Goal: Feedback & Contribution: Contribute content

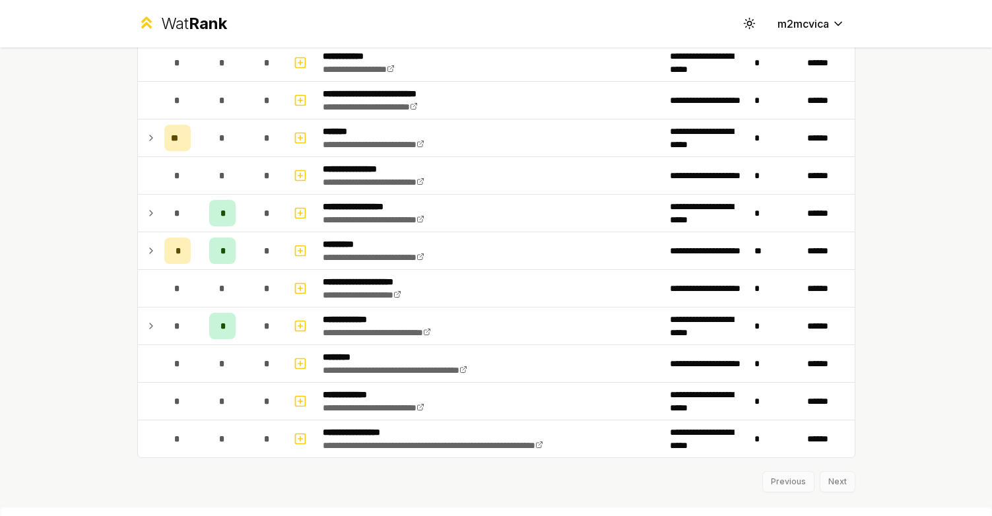
scroll to position [1459, 0]
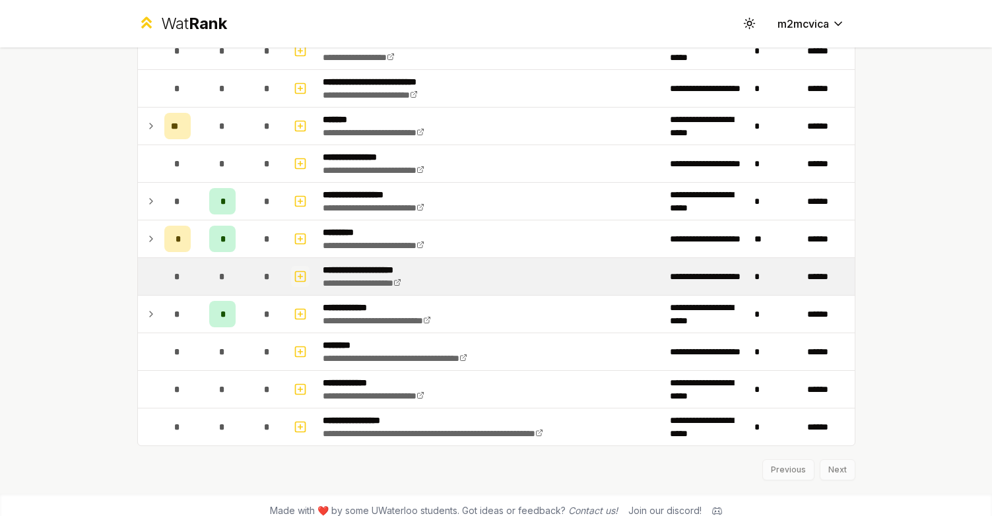
click at [304, 279] on rect "button" at bounding box center [300, 276] width 10 height 10
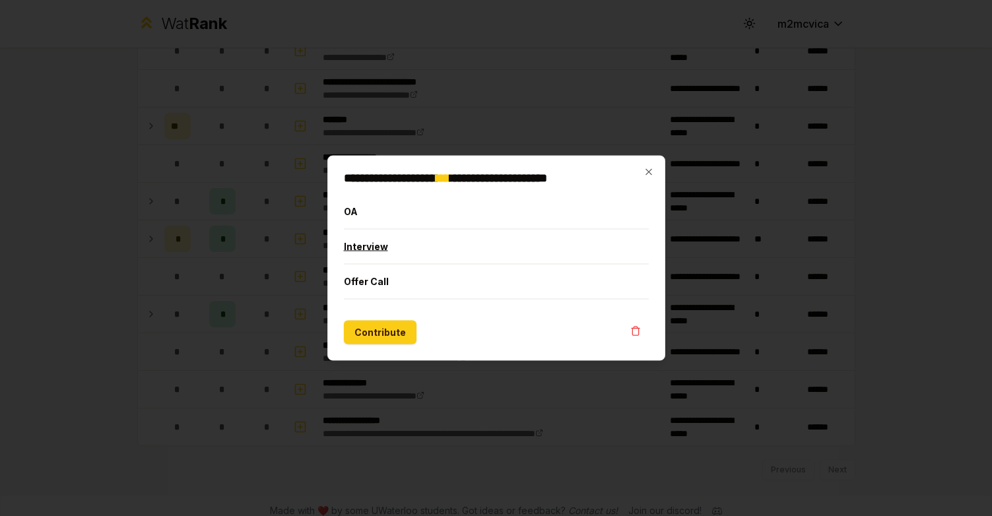
click at [386, 250] on button "Interview" at bounding box center [496, 247] width 305 height 34
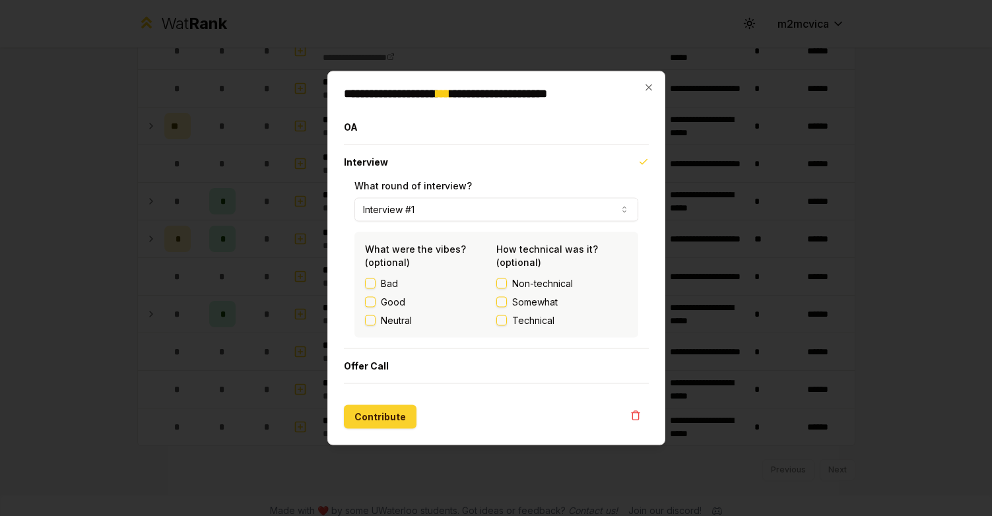
click at [380, 424] on button "Contribute" at bounding box center [380, 417] width 73 height 24
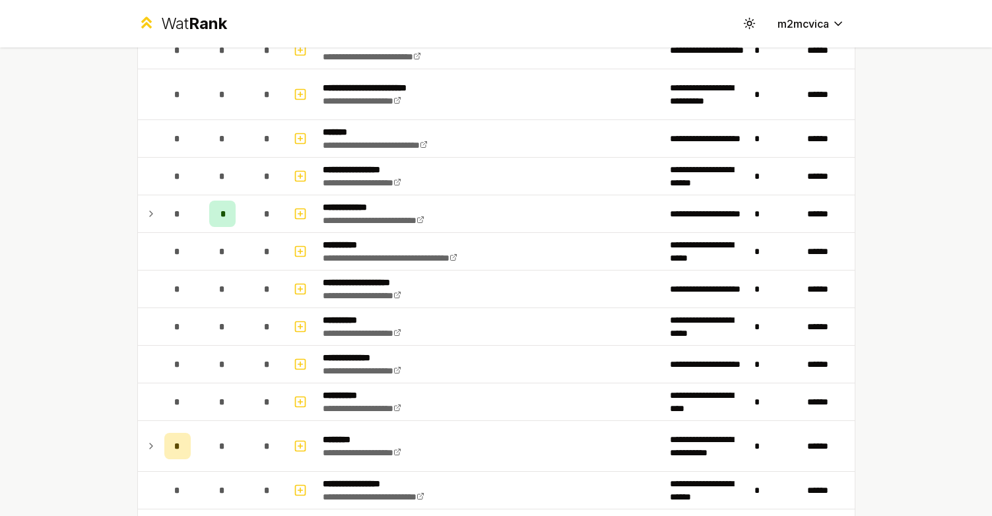
scroll to position [822, 0]
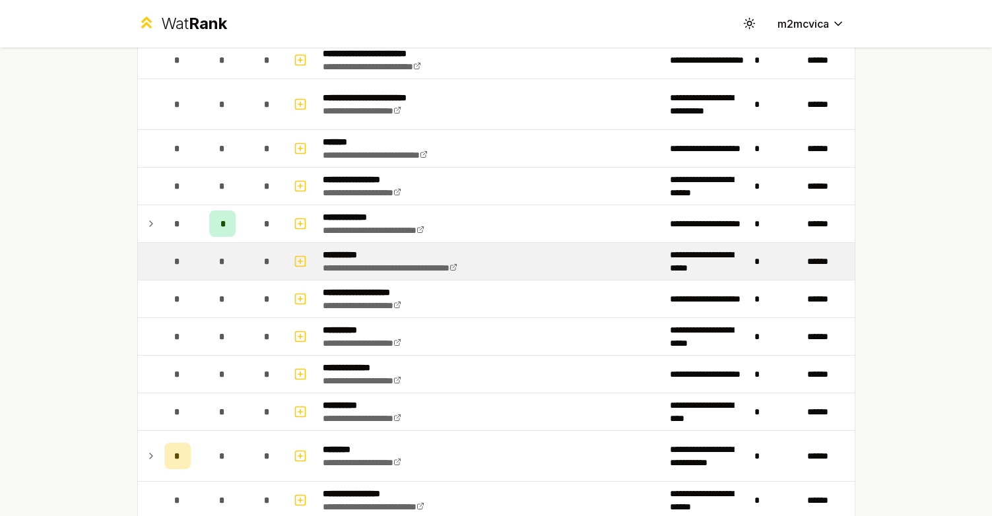
click at [368, 251] on p "**********" at bounding box center [410, 254] width 174 height 13
click at [342, 253] on p "**********" at bounding box center [410, 254] width 174 height 13
click at [308, 262] on button "button" at bounding box center [300, 261] width 18 height 21
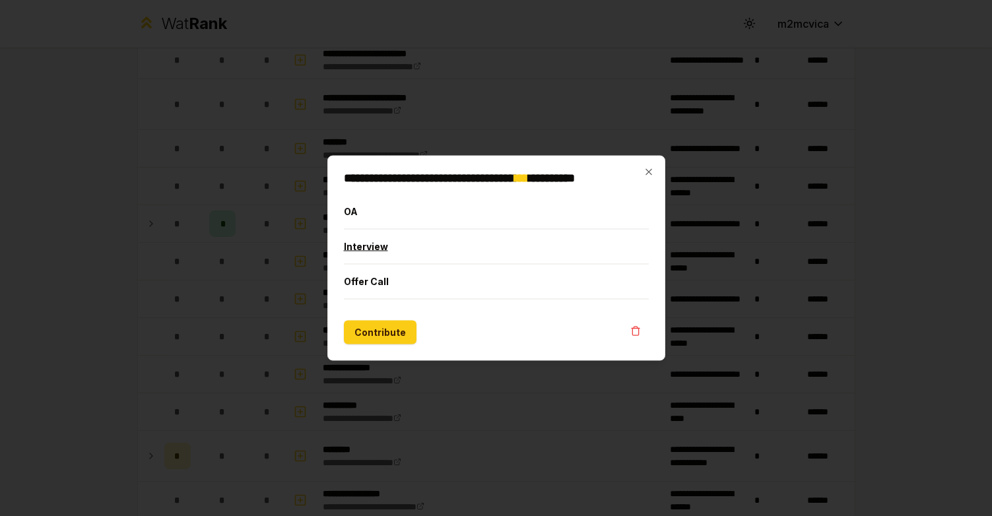
click at [382, 253] on button "Interview" at bounding box center [496, 247] width 305 height 34
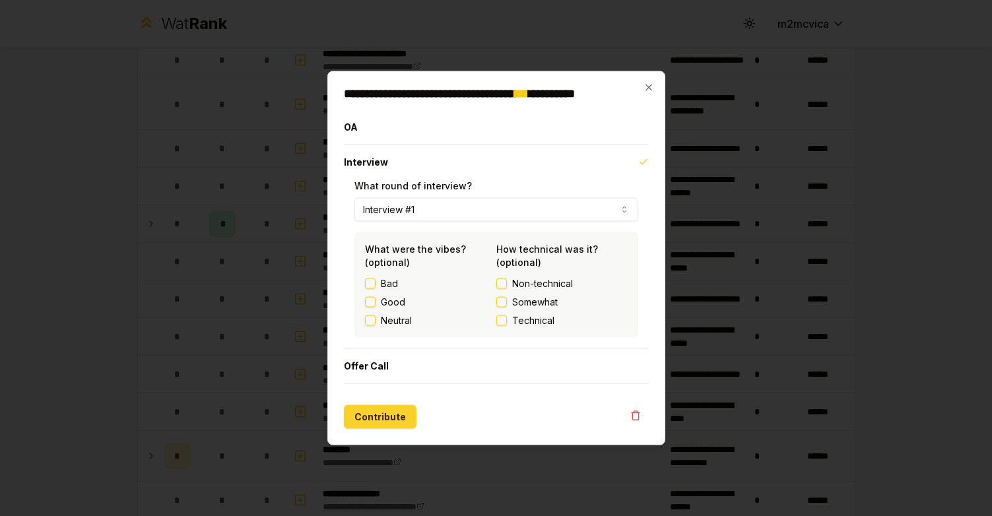
click at [384, 411] on button "Contribute" at bounding box center [380, 417] width 73 height 24
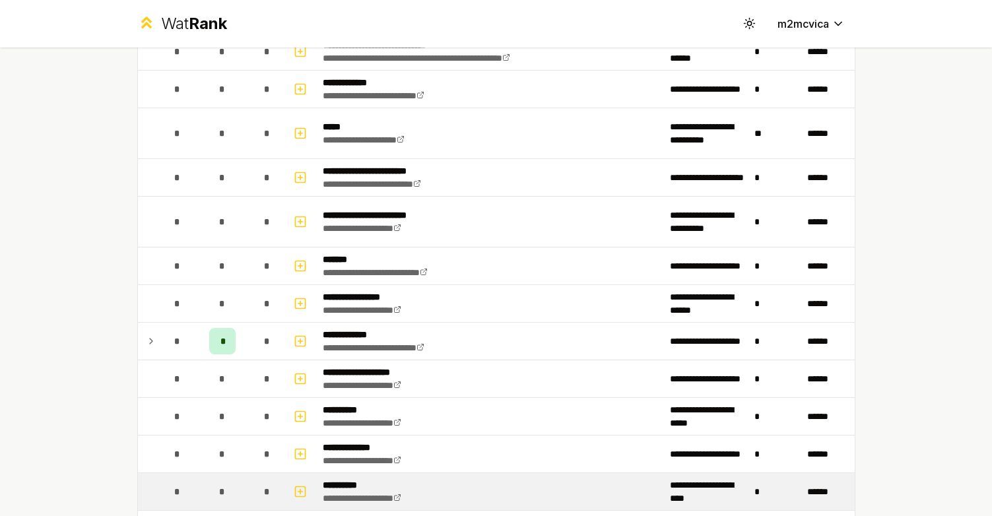
scroll to position [733, 0]
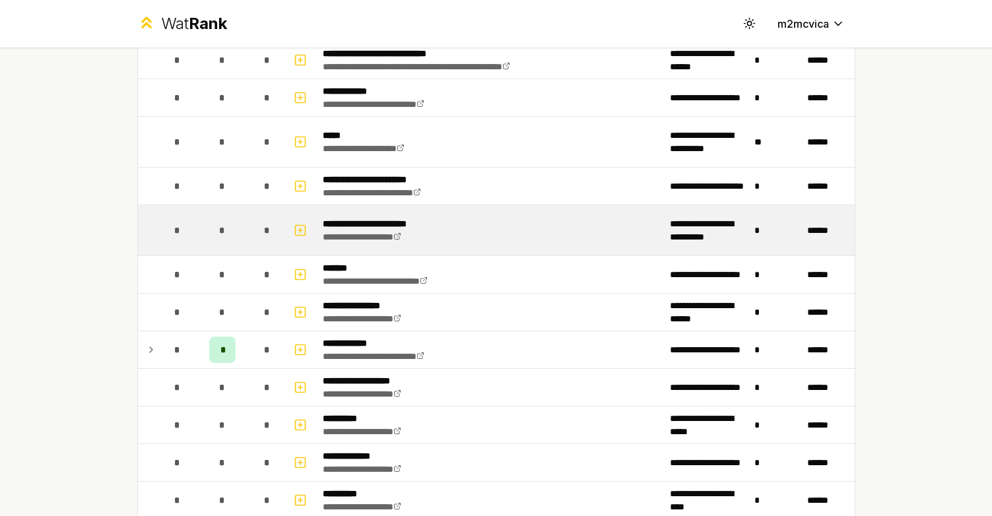
click at [482, 232] on td "**********" at bounding box center [491, 230] width 347 height 50
click at [302, 229] on icon "button" at bounding box center [300, 230] width 13 height 16
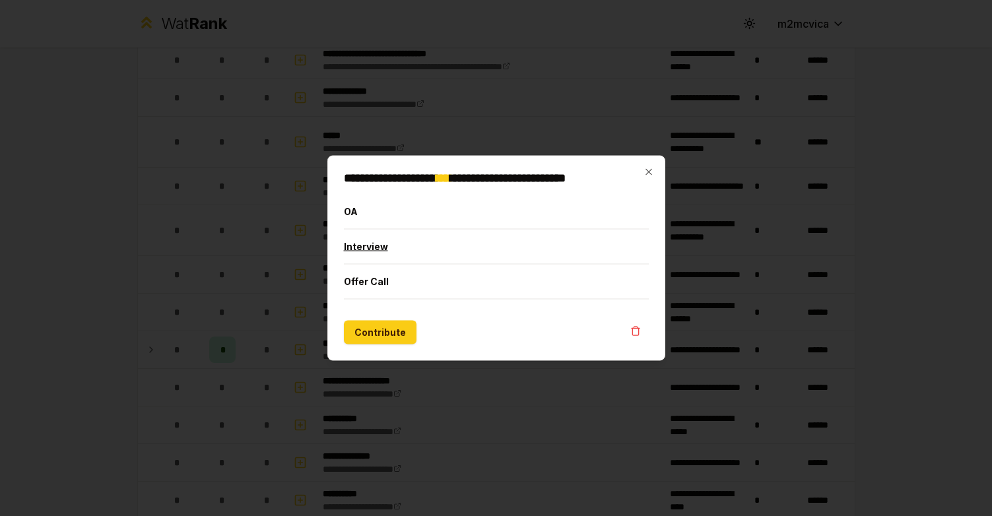
click at [374, 251] on button "Interview" at bounding box center [496, 247] width 305 height 34
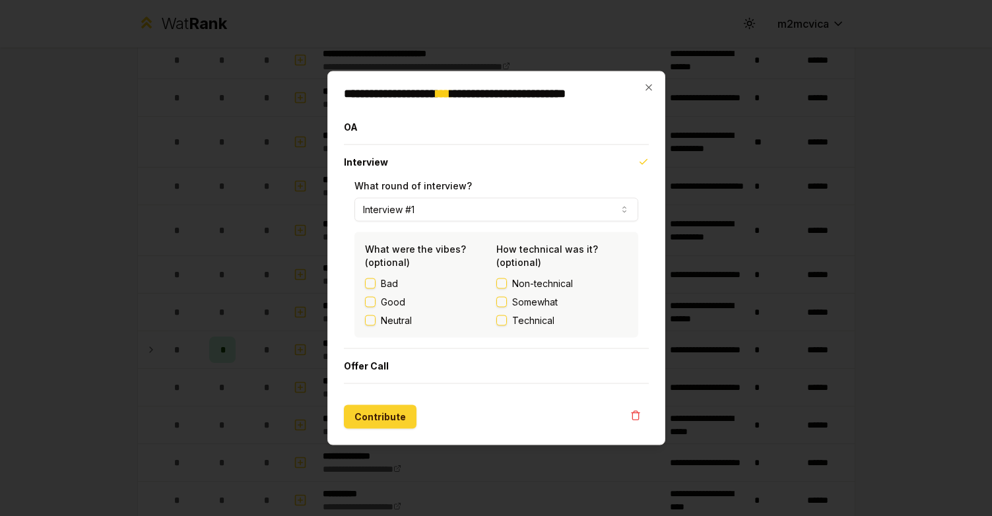
click at [376, 412] on button "Contribute" at bounding box center [380, 417] width 73 height 24
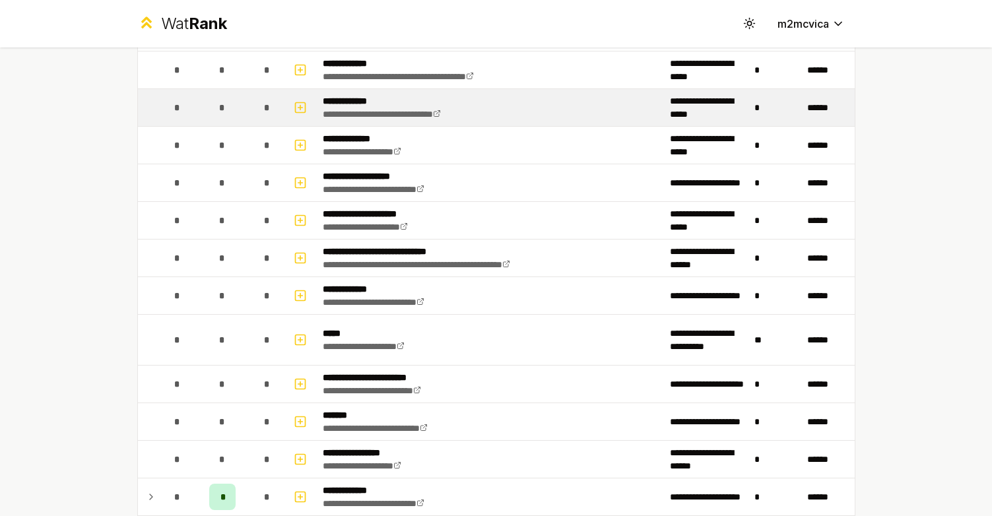
scroll to position [616, 0]
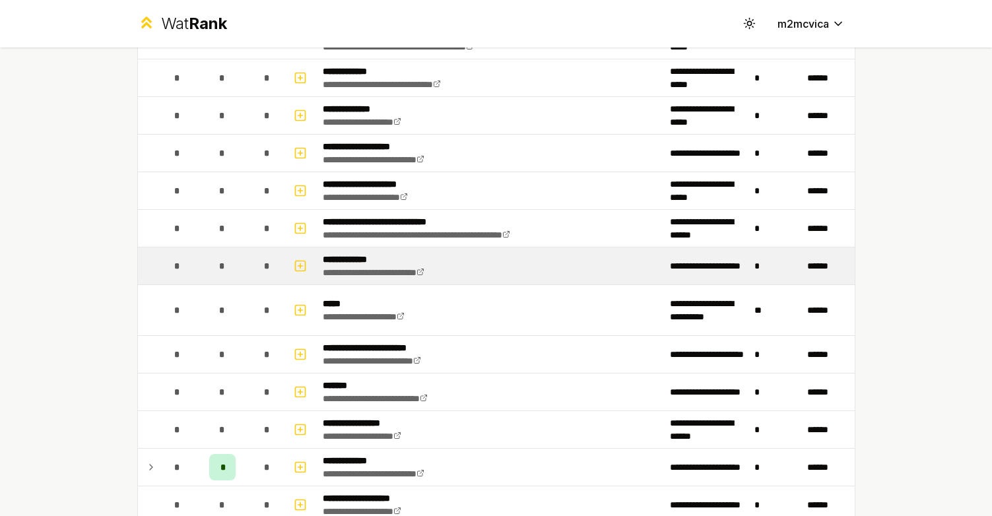
click at [411, 259] on p "**********" at bounding box center [389, 259] width 133 height 13
click at [294, 262] on icon "button" at bounding box center [300, 266] width 13 height 16
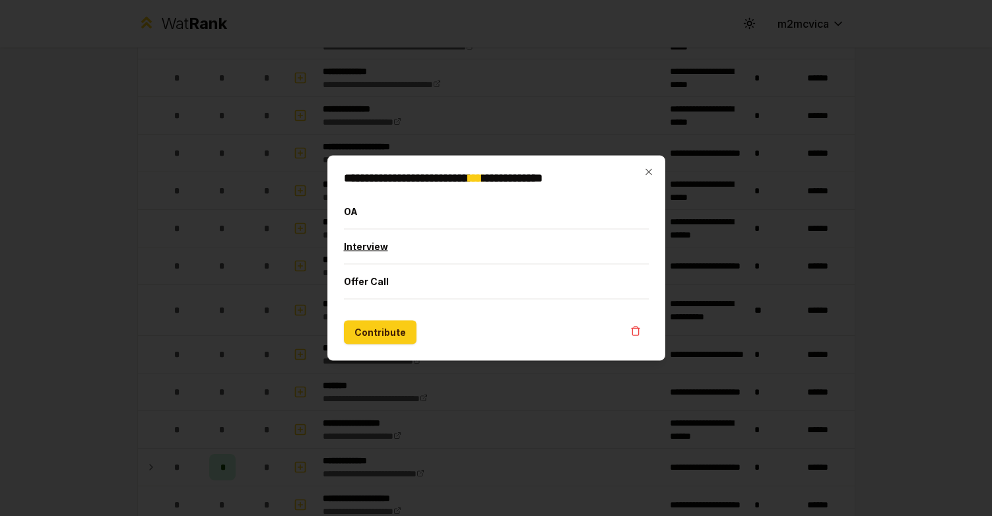
click at [366, 255] on button "Interview" at bounding box center [496, 247] width 305 height 34
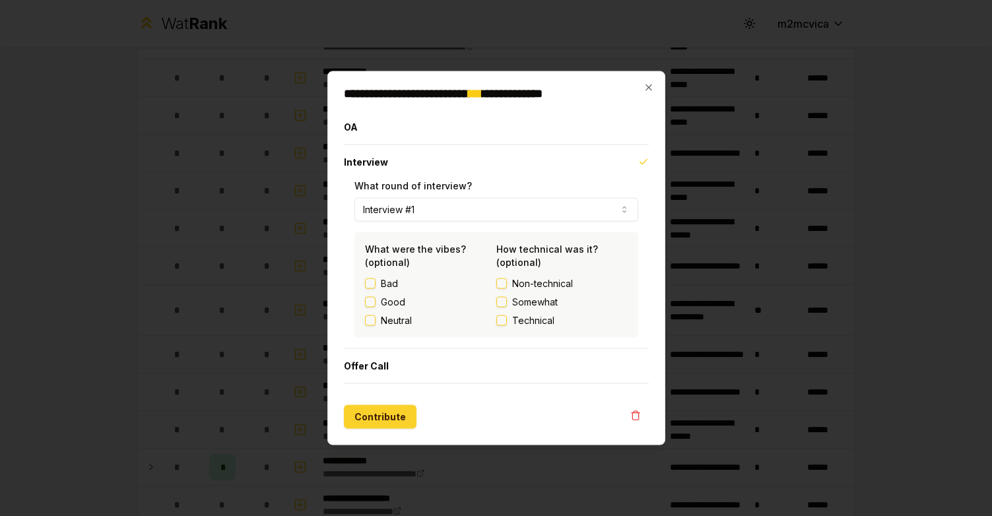
click at [370, 413] on button "Contribute" at bounding box center [380, 417] width 73 height 24
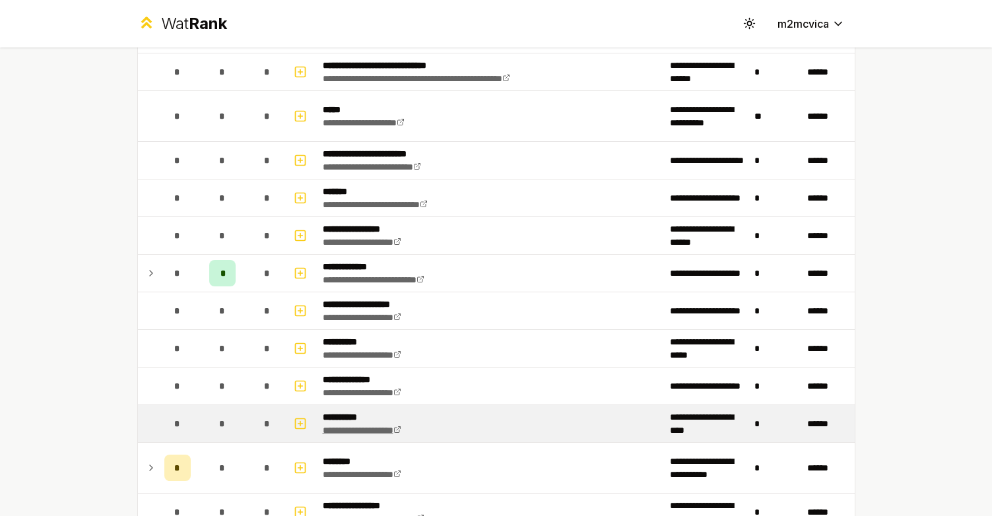
scroll to position [799, 0]
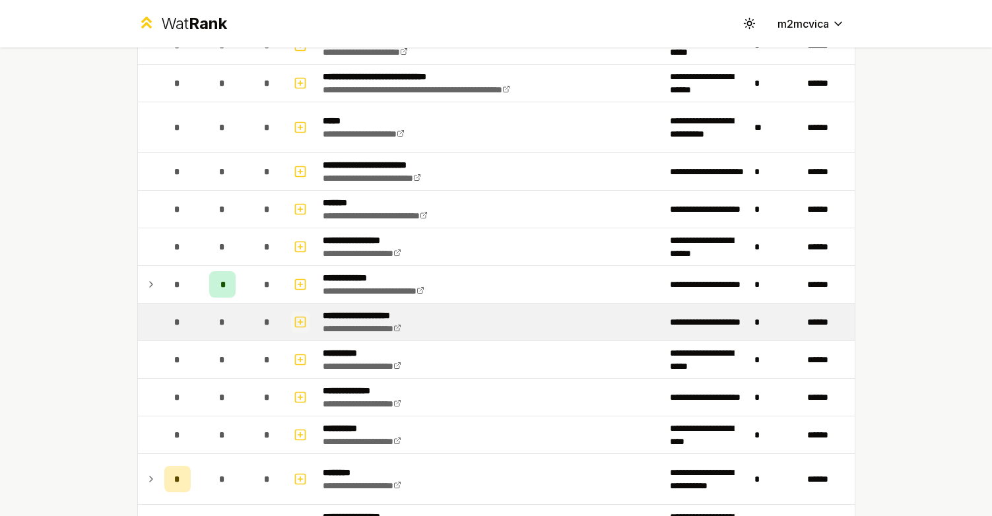
click at [296, 325] on icon "button" at bounding box center [300, 322] width 13 height 16
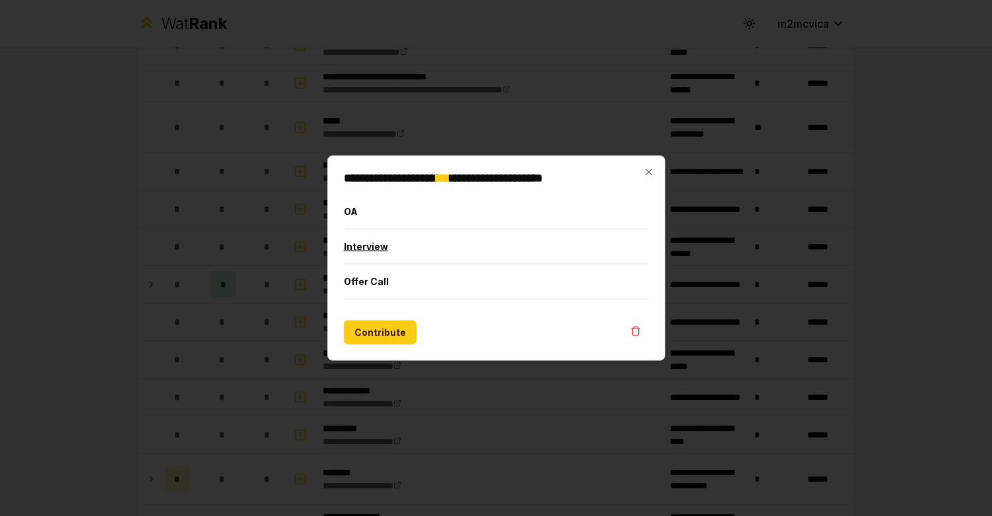
click at [386, 253] on button "Interview" at bounding box center [496, 247] width 305 height 34
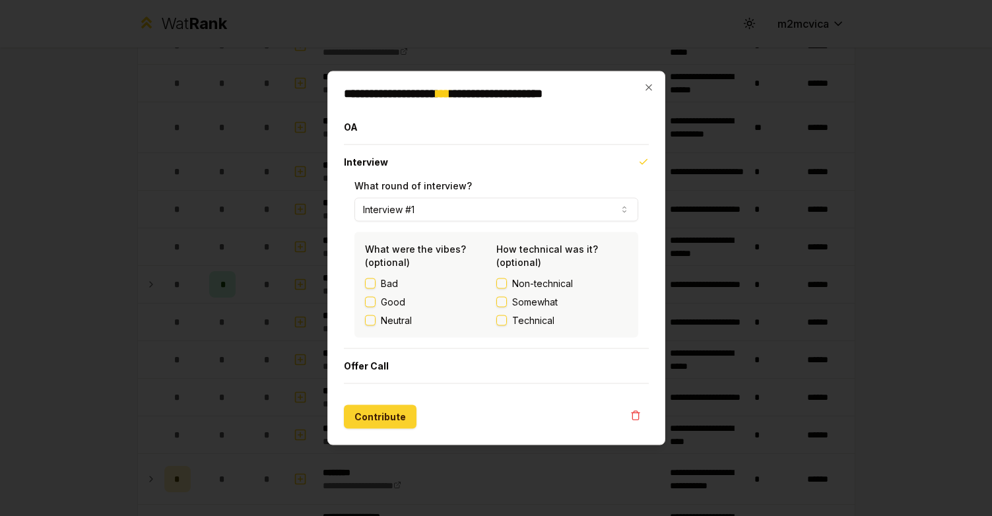
click at [376, 424] on button "Contribute" at bounding box center [380, 417] width 73 height 24
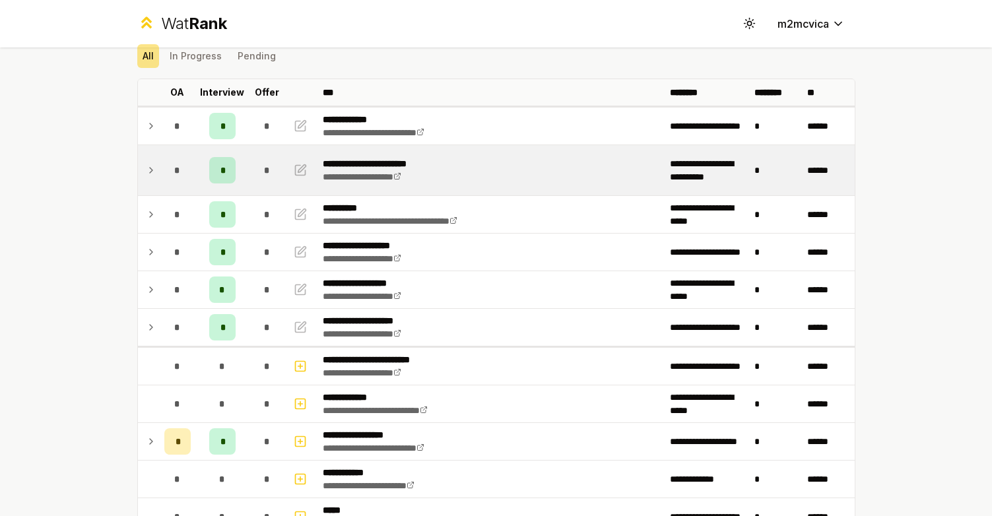
scroll to position [0, 0]
